Goal: Task Accomplishment & Management: Manage account settings

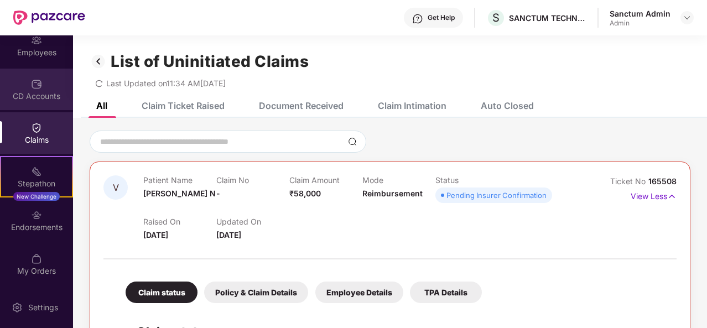
click at [34, 88] on img at bounding box center [36, 84] width 11 height 11
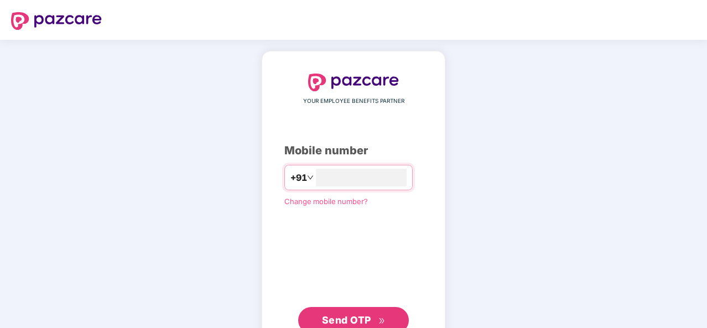
type input "**********"
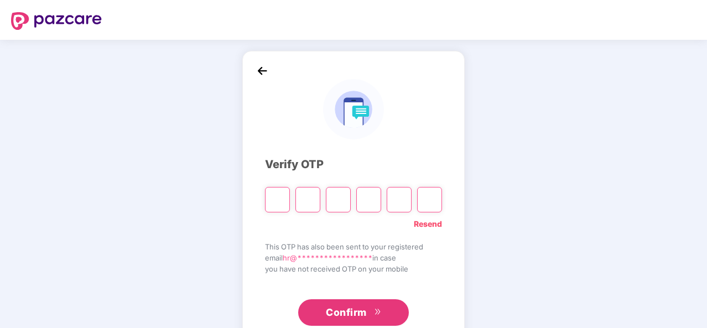
type input "*"
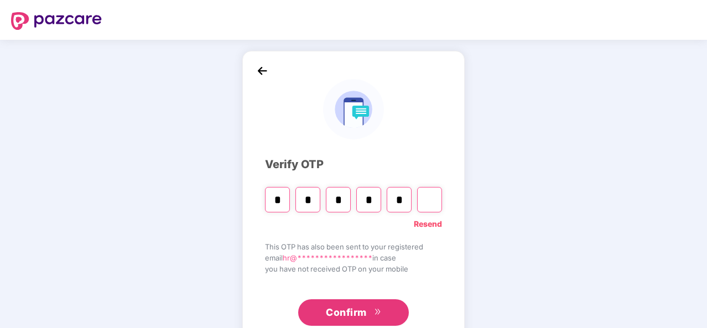
type input "*"
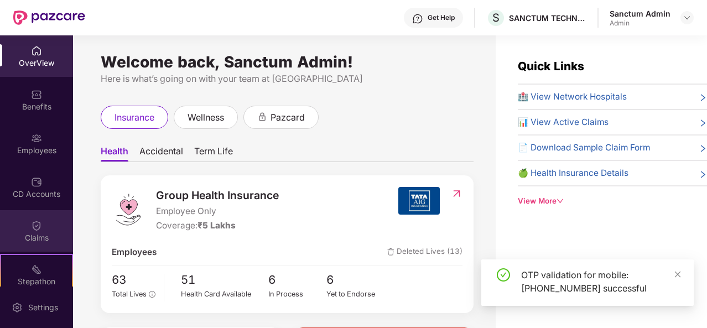
click at [36, 223] on img at bounding box center [36, 225] width 11 height 11
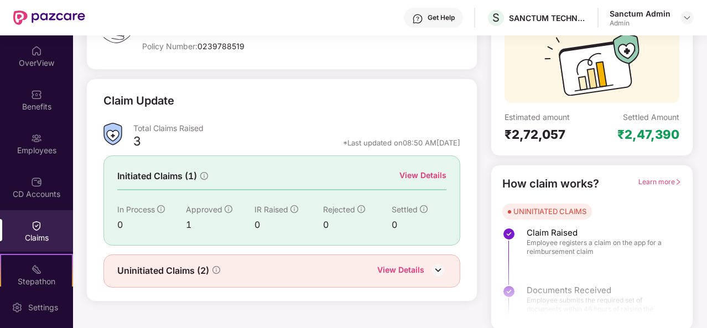
scroll to position [104, 0]
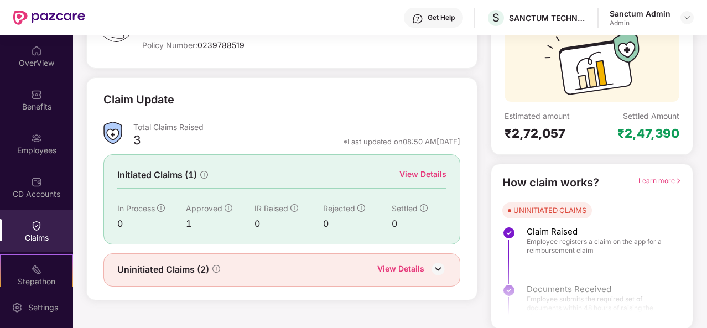
click at [421, 263] on div "View Details" at bounding box center [400, 270] width 47 height 14
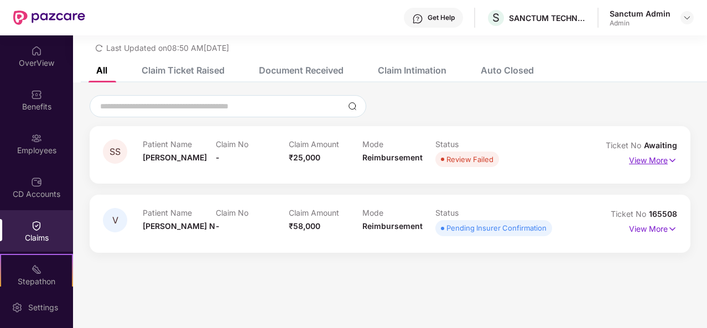
click at [656, 160] on p "View More" at bounding box center [653, 159] width 48 height 15
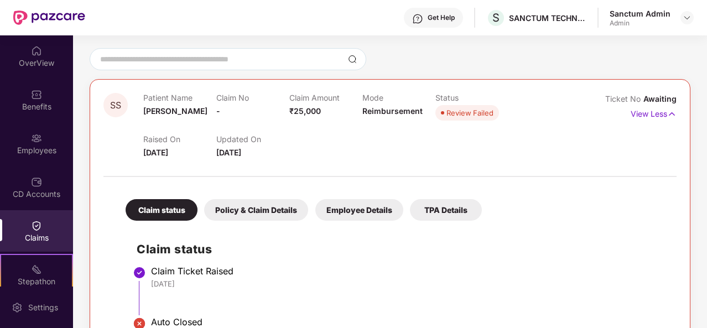
scroll to position [81, 0]
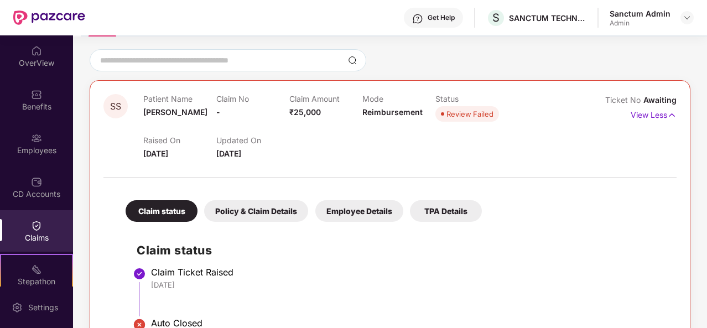
click at [476, 114] on div "Review Failed" at bounding box center [469, 113] width 47 height 11
click at [267, 210] on div "Policy & Claim Details" at bounding box center [256, 211] width 104 height 22
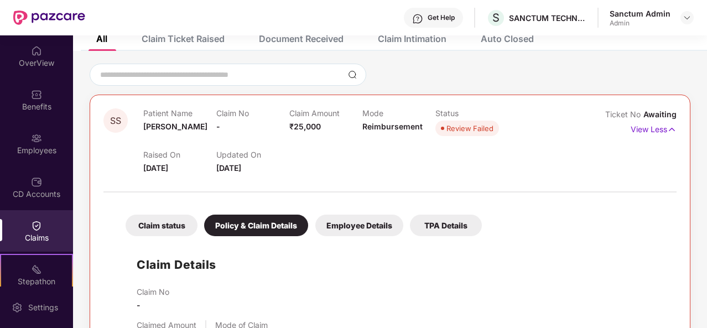
scroll to position [63, 0]
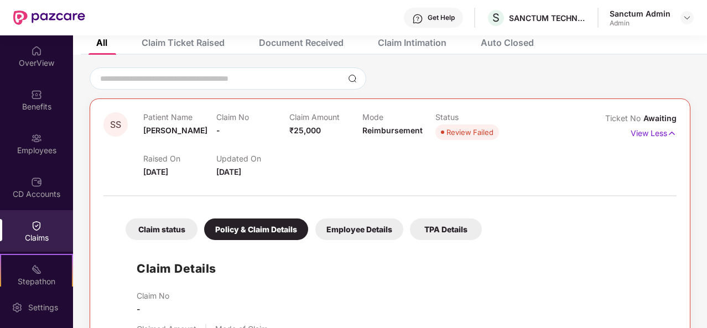
click at [356, 227] on div "Employee Details" at bounding box center [359, 229] width 88 height 22
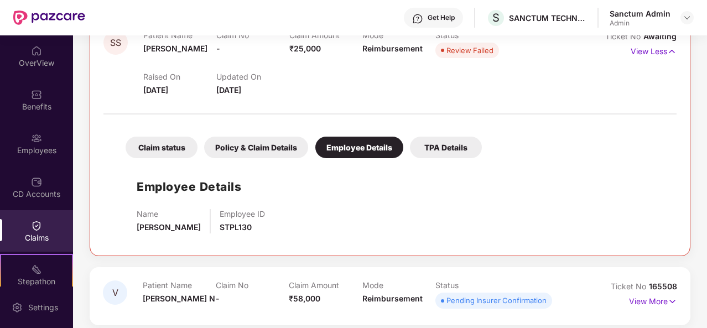
scroll to position [148, 0]
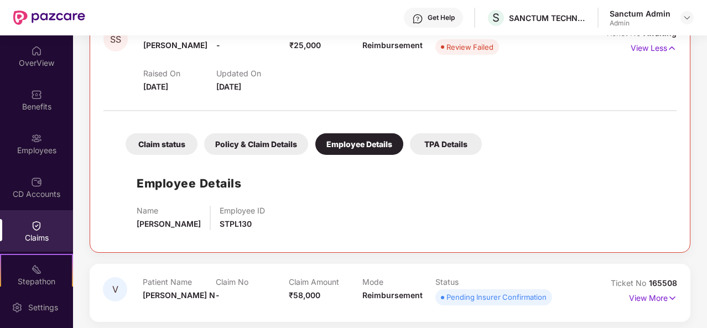
click at [261, 142] on div "Policy & Claim Details" at bounding box center [256, 144] width 104 height 22
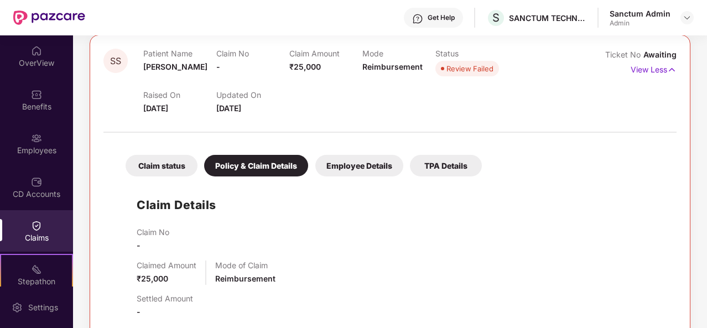
scroll to position [126, 0]
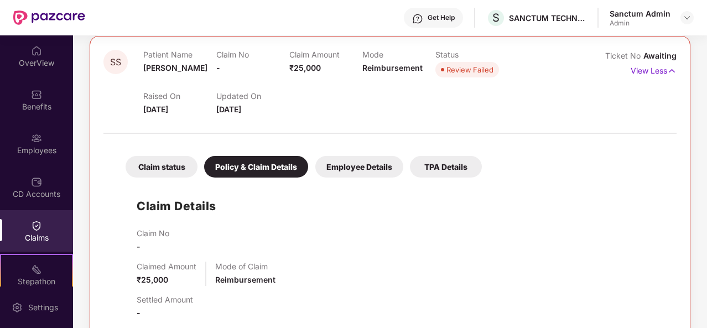
click at [452, 165] on div "TPA Details" at bounding box center [446, 167] width 72 height 22
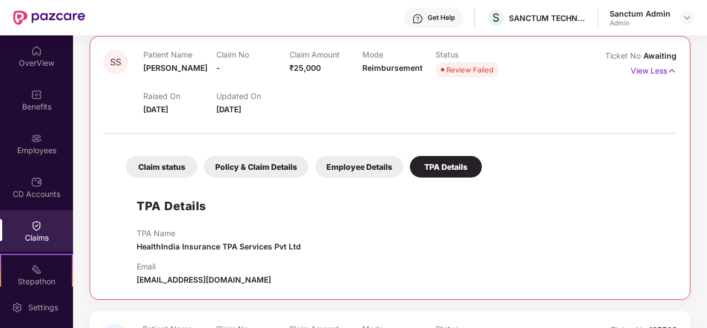
scroll to position [0, 0]
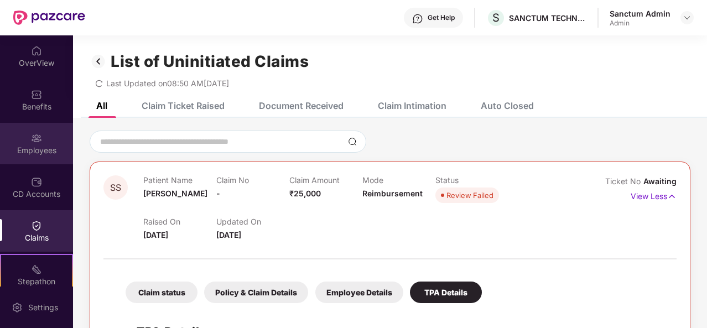
click at [48, 145] on div "Employees" at bounding box center [36, 150] width 73 height 11
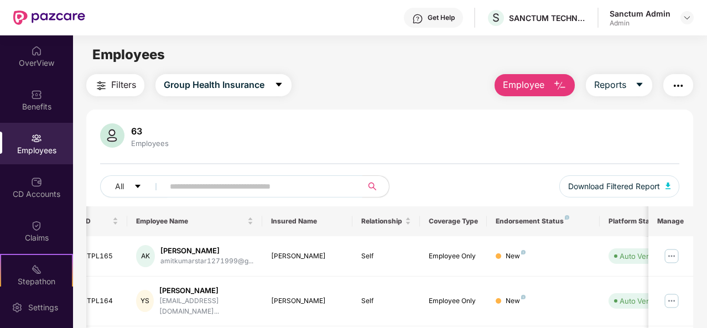
click at [298, 184] on input "text" at bounding box center [258, 186] width 177 height 17
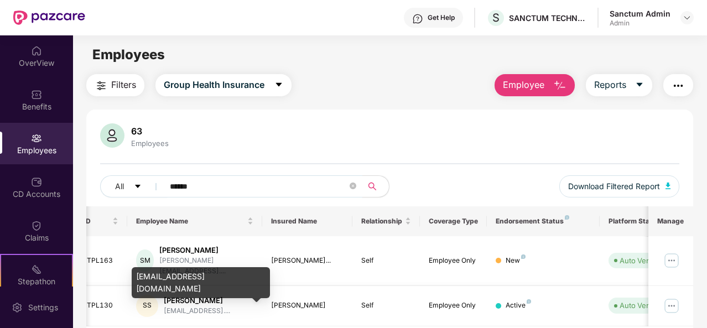
type input "******"
click at [181, 306] on div "[EMAIL_ADDRESS]...." at bounding box center [197, 311] width 66 height 11
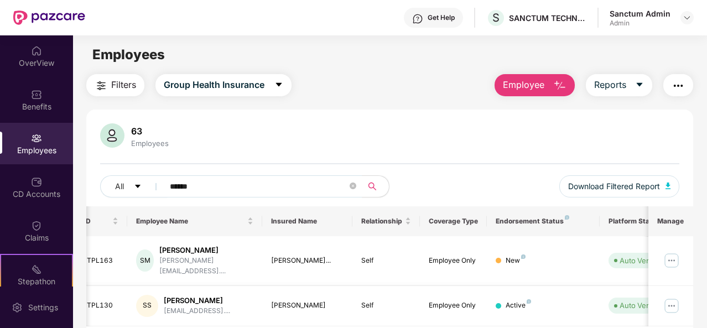
click at [577, 300] on div "Active" at bounding box center [542, 305] width 95 height 11
click at [32, 227] on img at bounding box center [36, 225] width 11 height 11
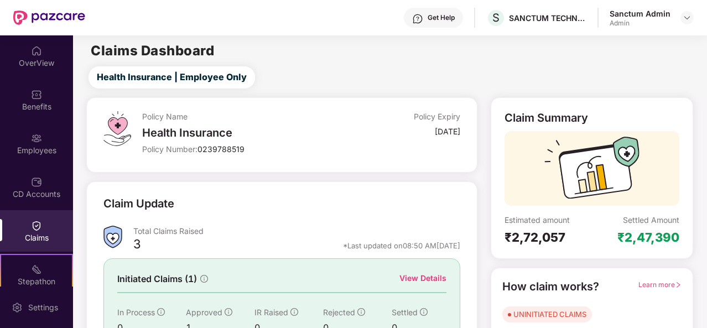
scroll to position [104, 0]
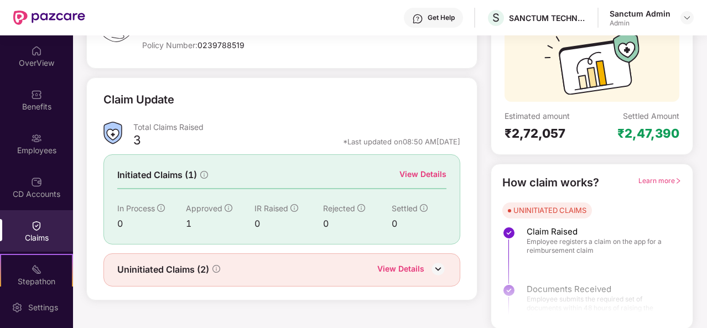
click at [432, 267] on img at bounding box center [438, 268] width 17 height 17
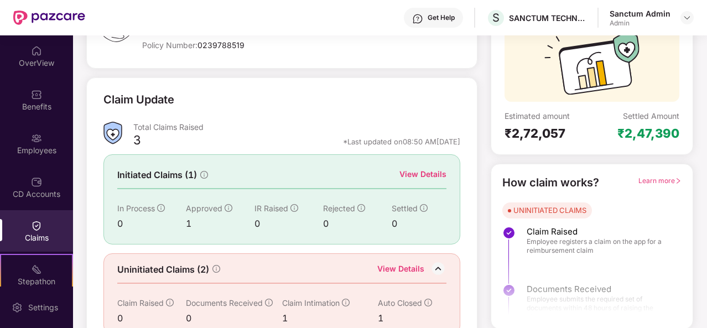
scroll to position [122, 0]
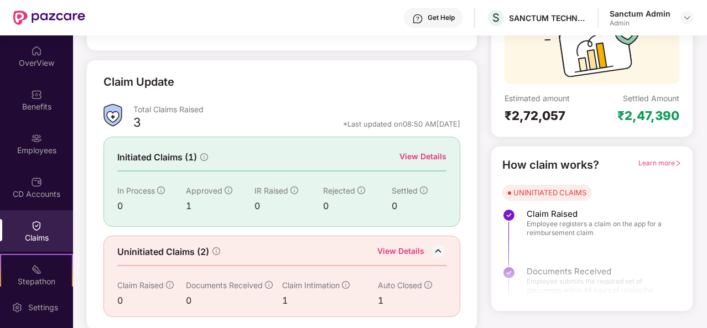
click at [436, 247] on img at bounding box center [438, 251] width 17 height 17
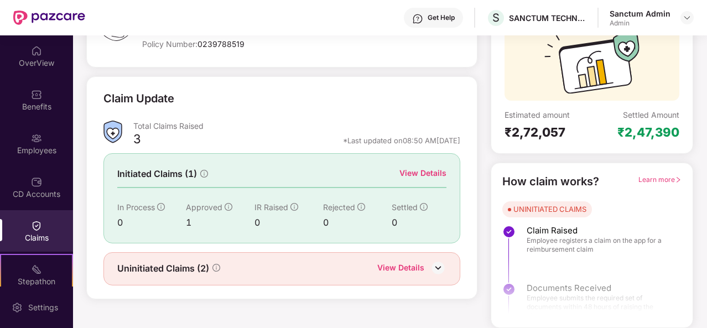
scroll to position [104, 0]
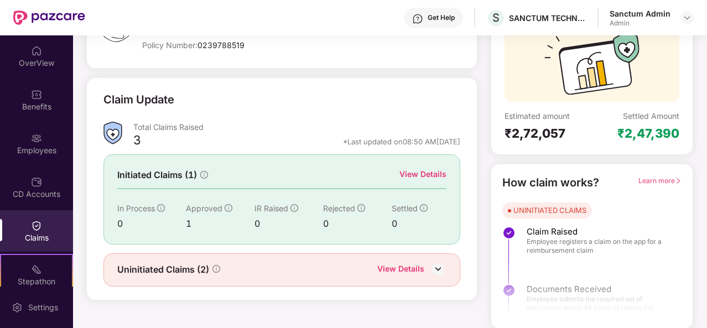
click at [436, 280] on div "Uninitiated Claims (2) View Details" at bounding box center [281, 269] width 357 height 33
click at [438, 262] on img at bounding box center [438, 268] width 17 height 17
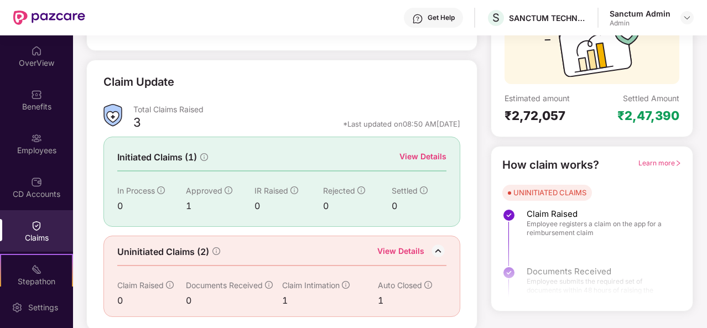
click at [46, 236] on div "Claims" at bounding box center [36, 237] width 73 height 11
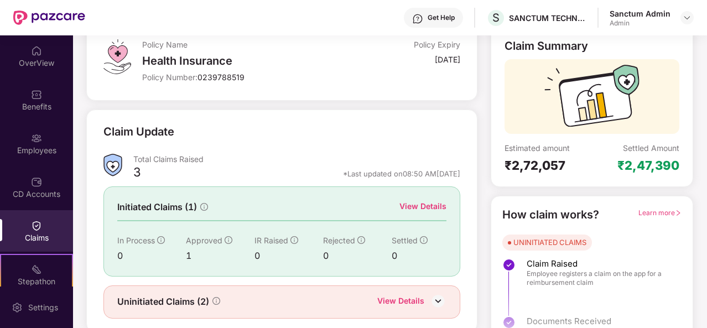
scroll to position [104, 0]
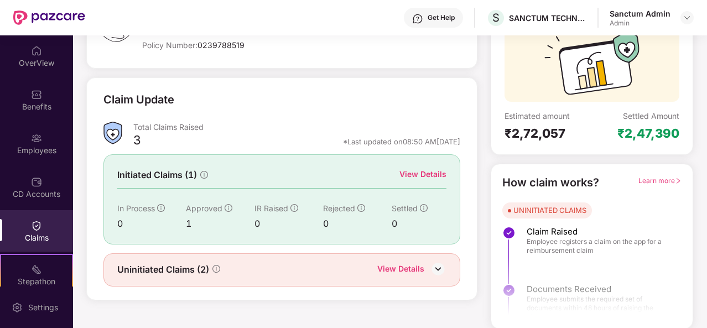
click at [411, 175] on div "View Details" at bounding box center [422, 174] width 47 height 12
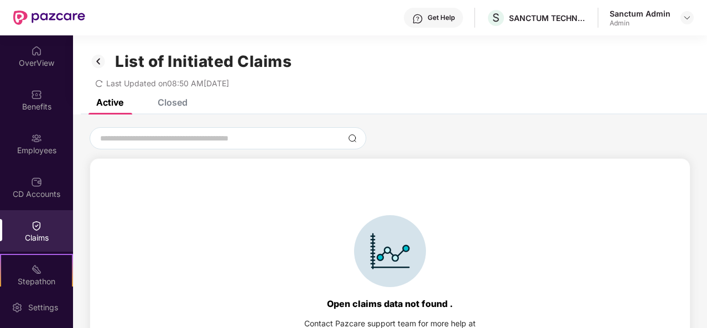
click at [96, 61] on img at bounding box center [99, 61] width 18 height 19
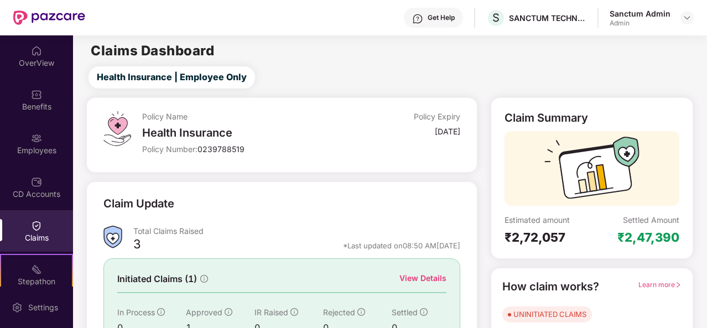
scroll to position [104, 0]
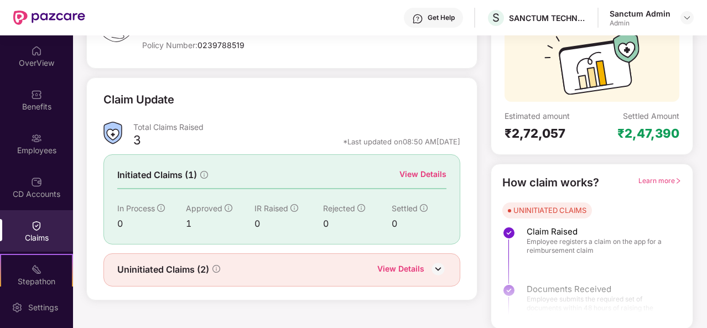
click at [426, 270] on div "View Details" at bounding box center [411, 270] width 69 height 14
click at [442, 268] on img at bounding box center [438, 268] width 17 height 17
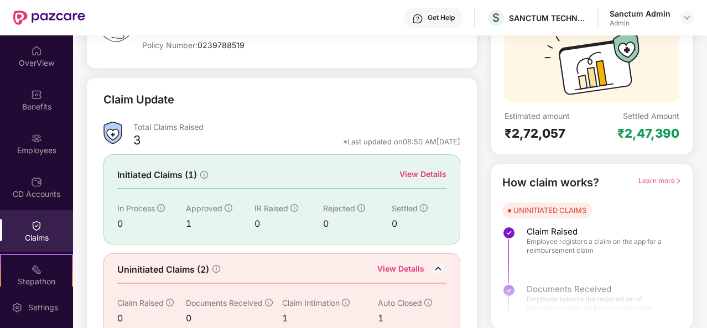
scroll to position [122, 0]
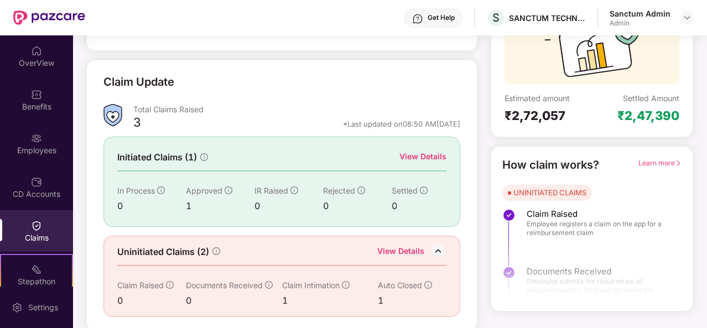
click at [292, 299] on div "1" at bounding box center [330, 301] width 96 height 14
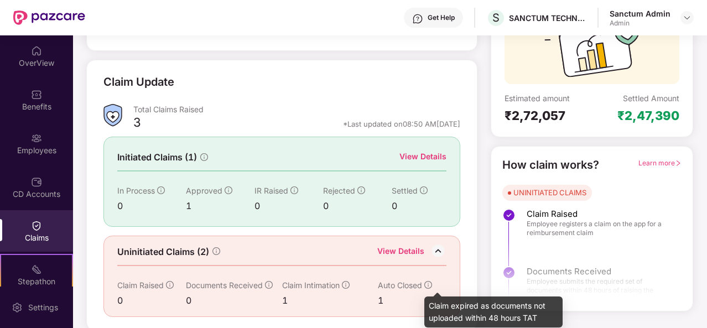
click at [427, 281] on icon "info-circle" at bounding box center [428, 285] width 8 height 8
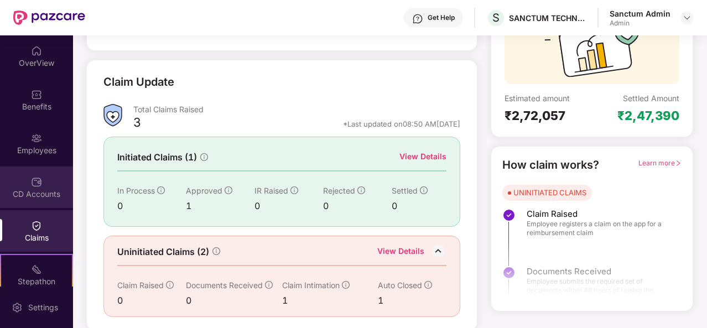
click at [26, 186] on div "CD Accounts" at bounding box center [36, 186] width 73 height 41
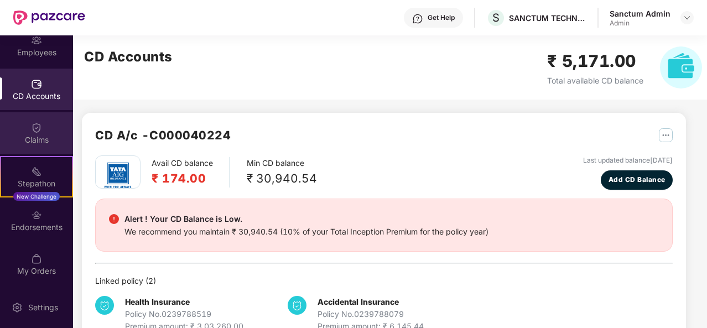
click at [41, 127] on div "Claims" at bounding box center [36, 132] width 73 height 41
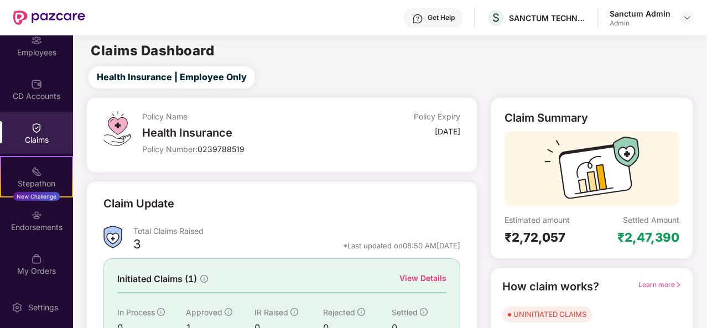
scroll to position [104, 0]
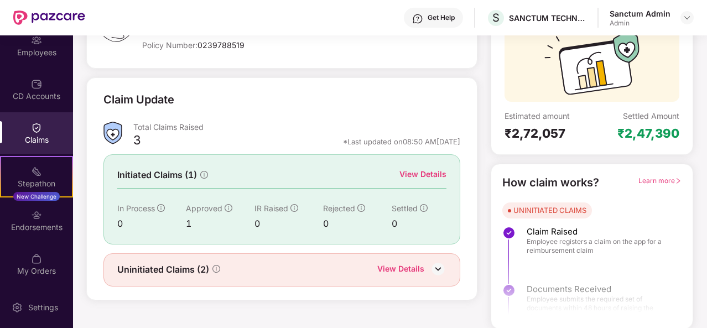
click at [404, 266] on div "View Details" at bounding box center [400, 270] width 47 height 14
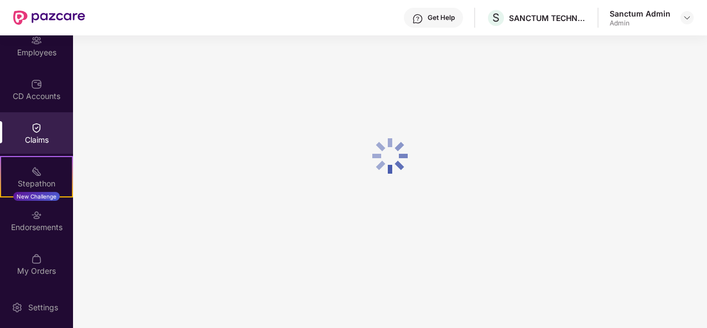
scroll to position [35, 0]
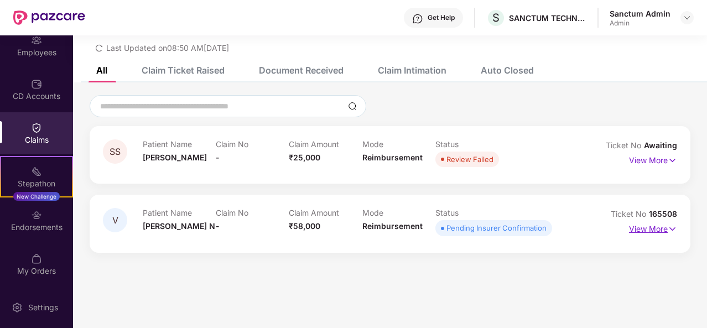
click at [662, 228] on p "View More" at bounding box center [653, 227] width 48 height 15
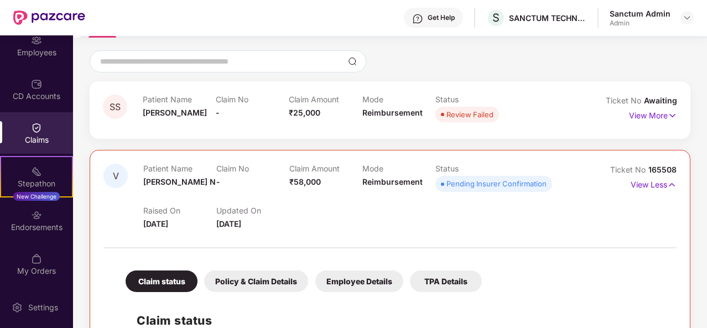
scroll to position [0, 0]
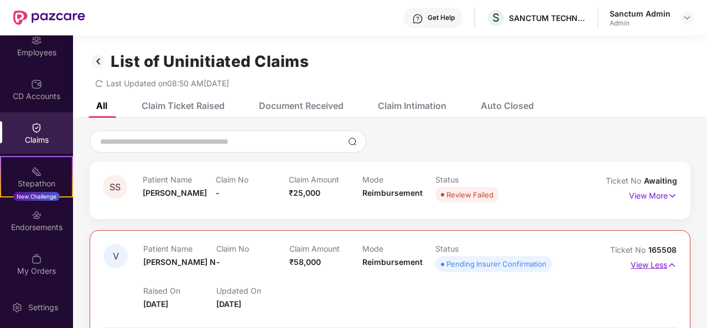
click at [665, 266] on p "View Less" at bounding box center [653, 263] width 46 height 15
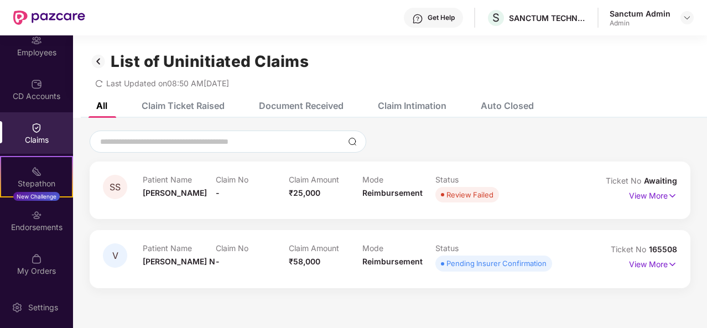
click at [132, 302] on section "List of Uninitiated Claims Last Updated on 08:50 AM[DATE] All Claim Ticket Rais…" at bounding box center [390, 199] width 634 height 328
